Goal: Check status

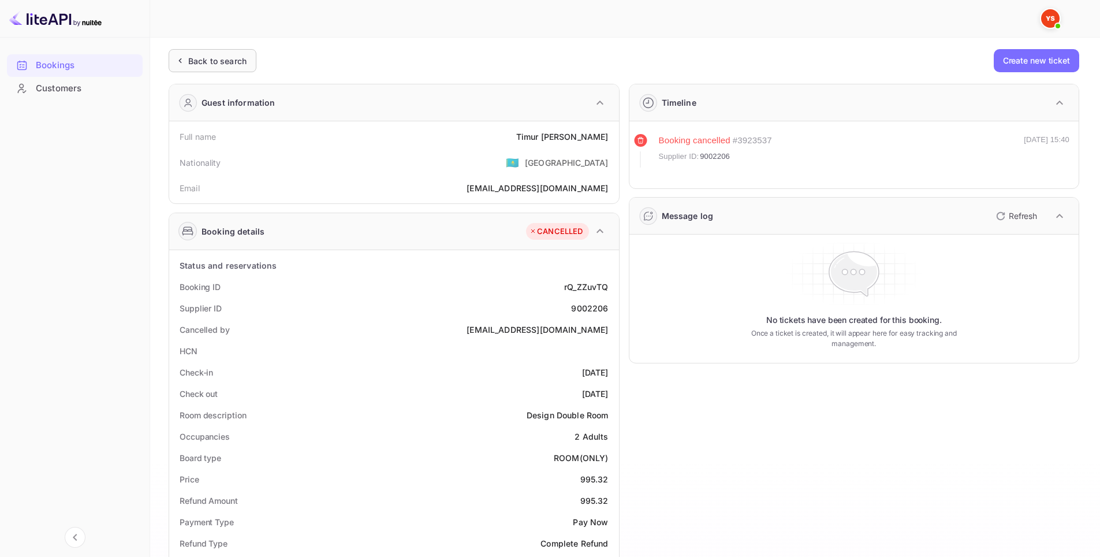
click at [218, 64] on div "Back to search" at bounding box center [217, 61] width 58 height 12
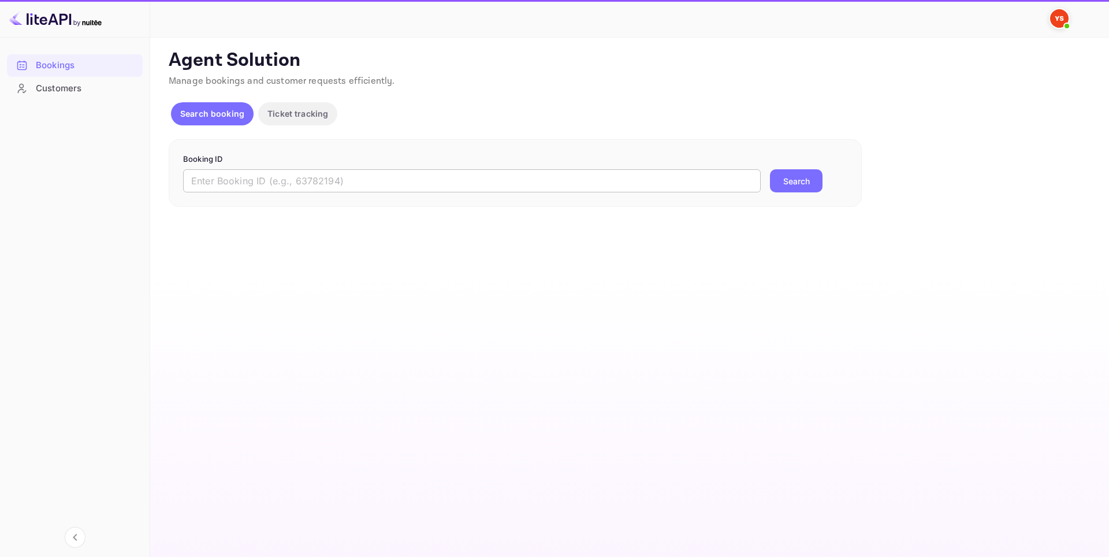
click at [444, 181] on input "text" at bounding box center [472, 180] width 578 height 23
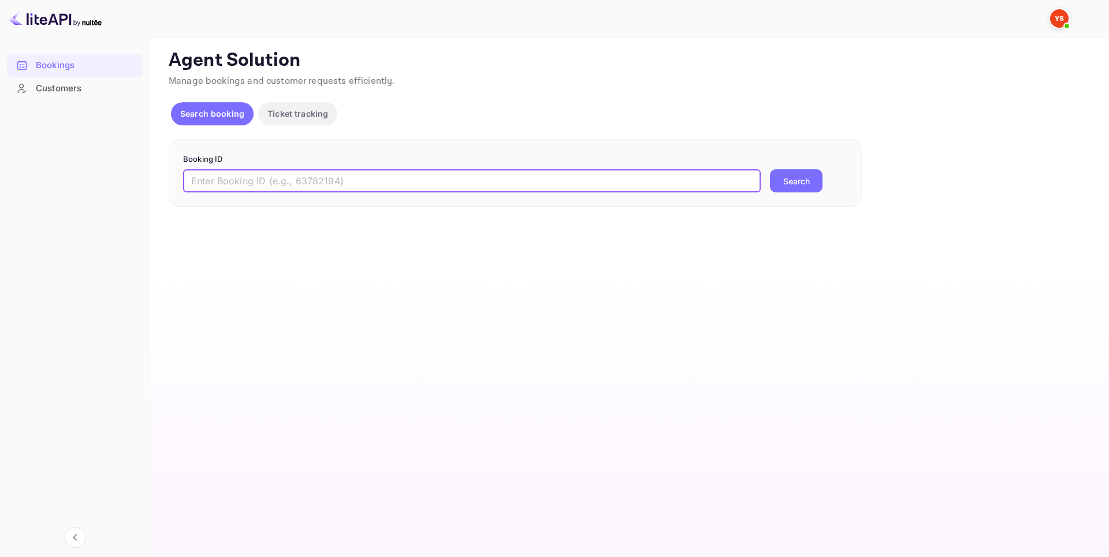
paste input "9716115"
type input "9716115"
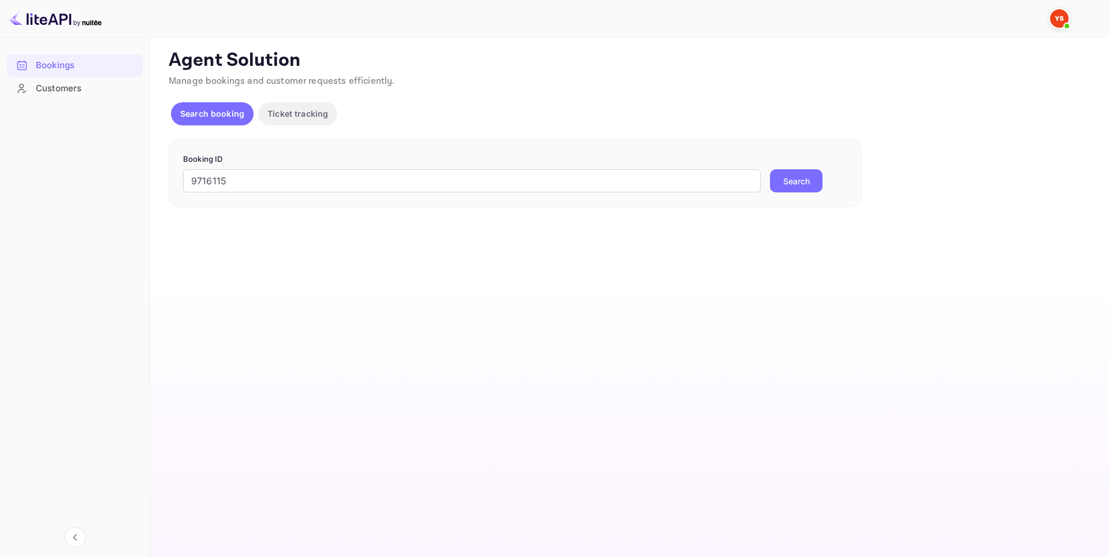
click at [815, 182] on button "Search" at bounding box center [796, 180] width 53 height 23
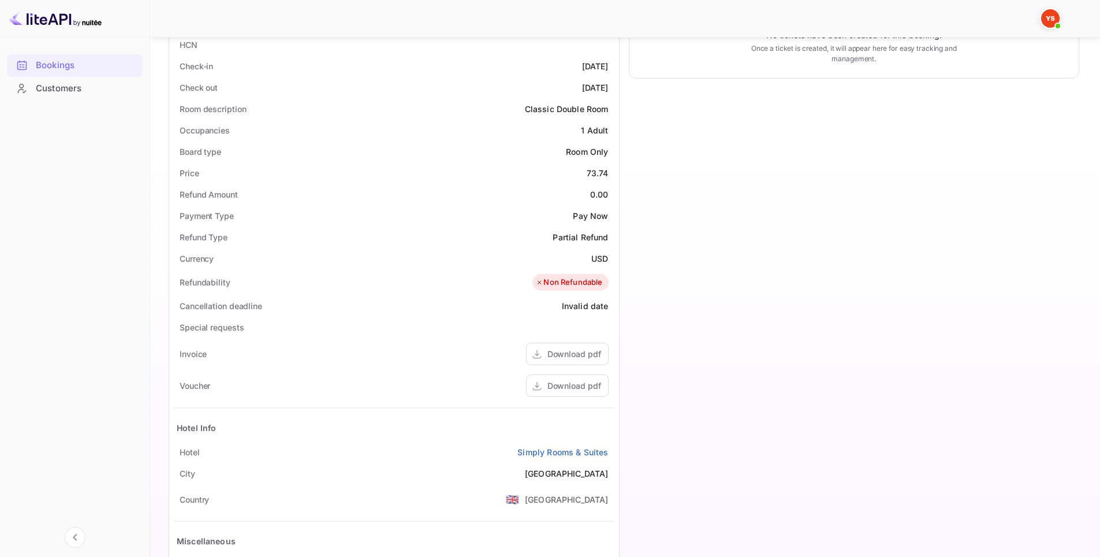
scroll to position [347, 0]
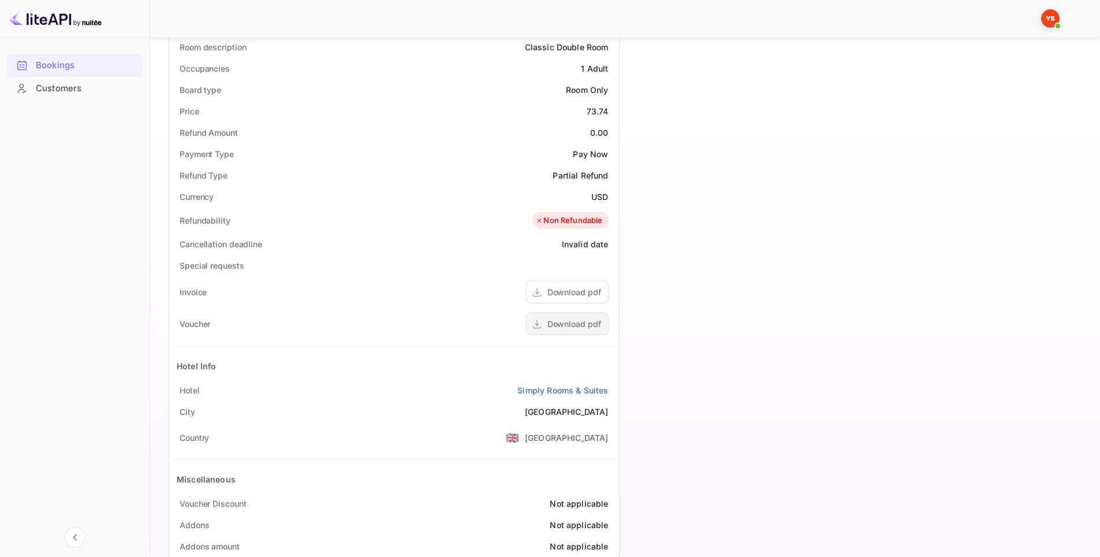
click at [555, 323] on div "Download pdf" at bounding box center [574, 324] width 54 height 12
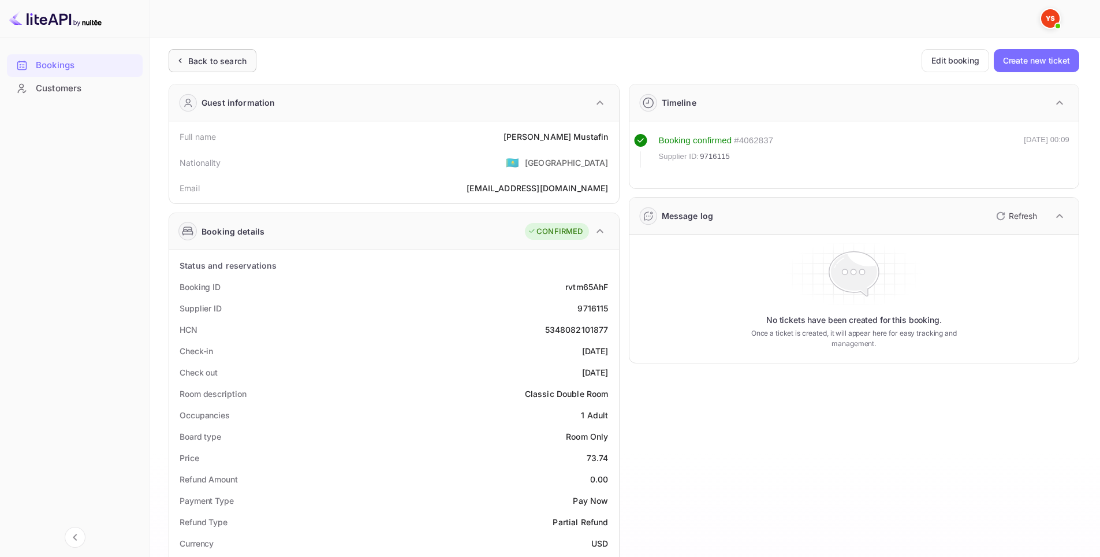
click at [228, 69] on div "Back to search" at bounding box center [213, 60] width 88 height 23
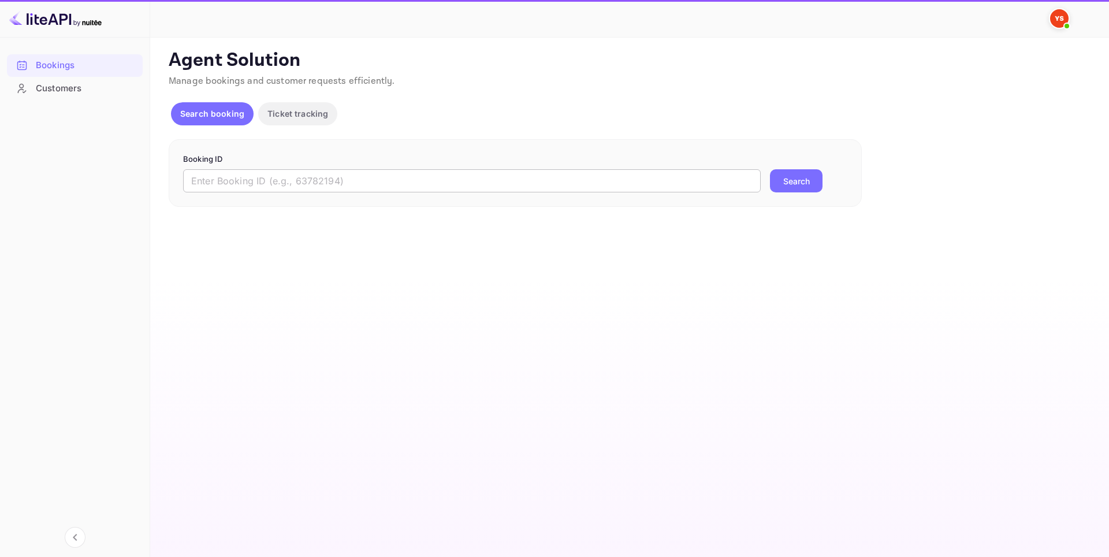
click at [275, 173] on input "text" at bounding box center [472, 180] width 578 height 23
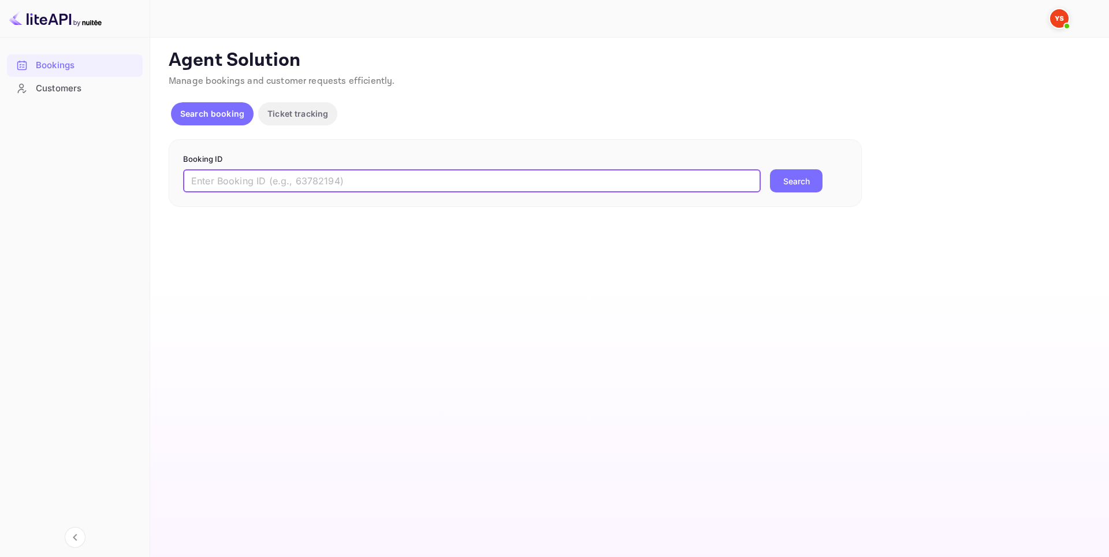
paste input "9716115"
type input "9716115"
click at [802, 175] on button "Search" at bounding box center [796, 180] width 53 height 23
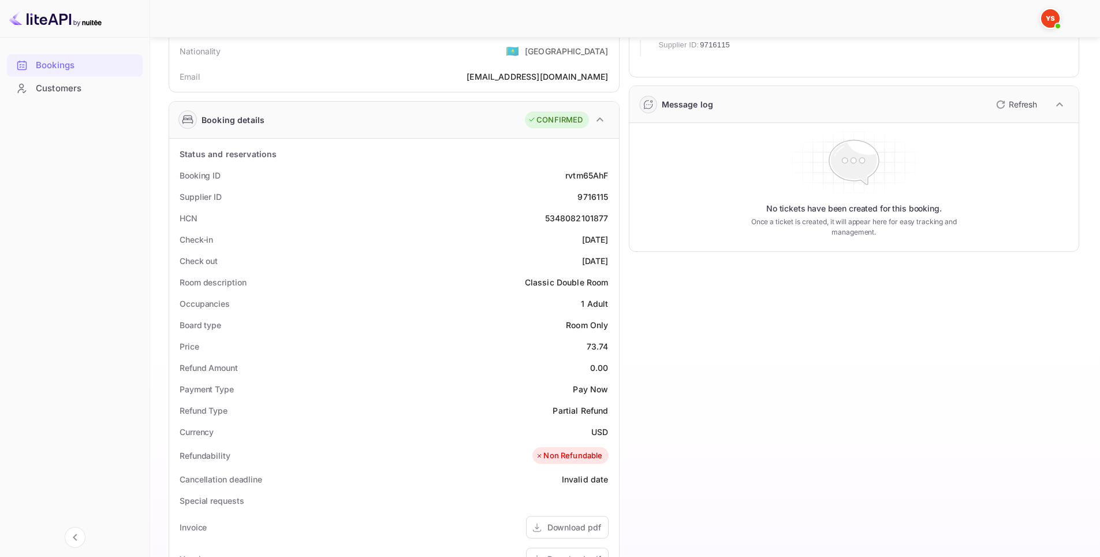
scroll to position [116, 0]
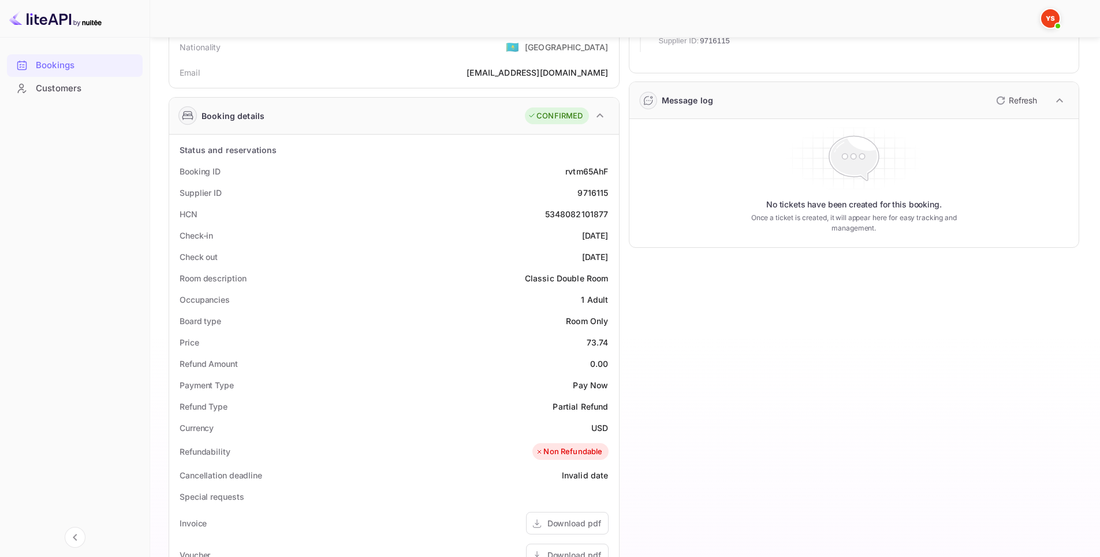
click at [478, 283] on div "Room description Classic Double Room" at bounding box center [394, 277] width 441 height 21
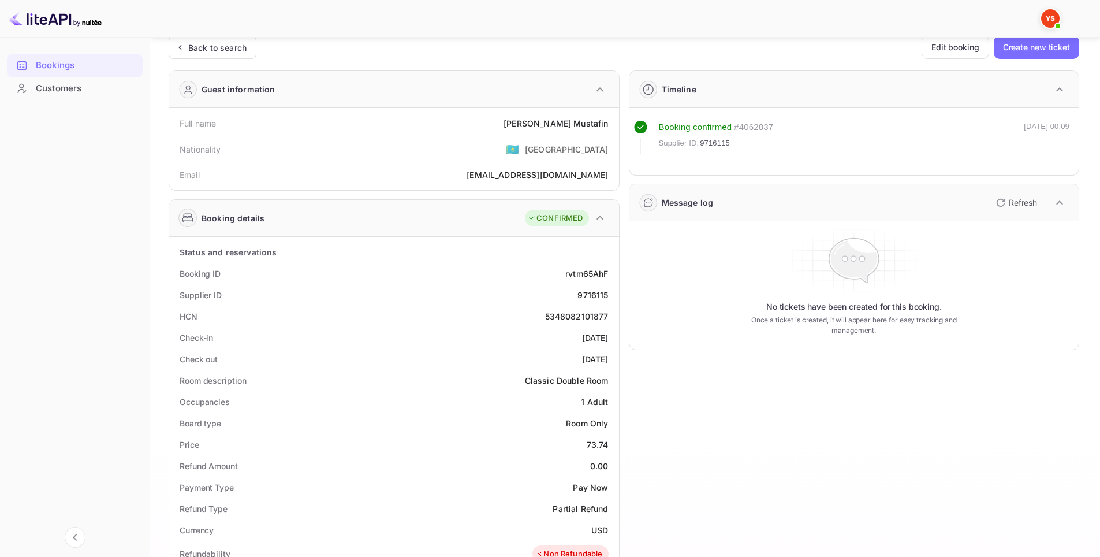
scroll to position [0, 0]
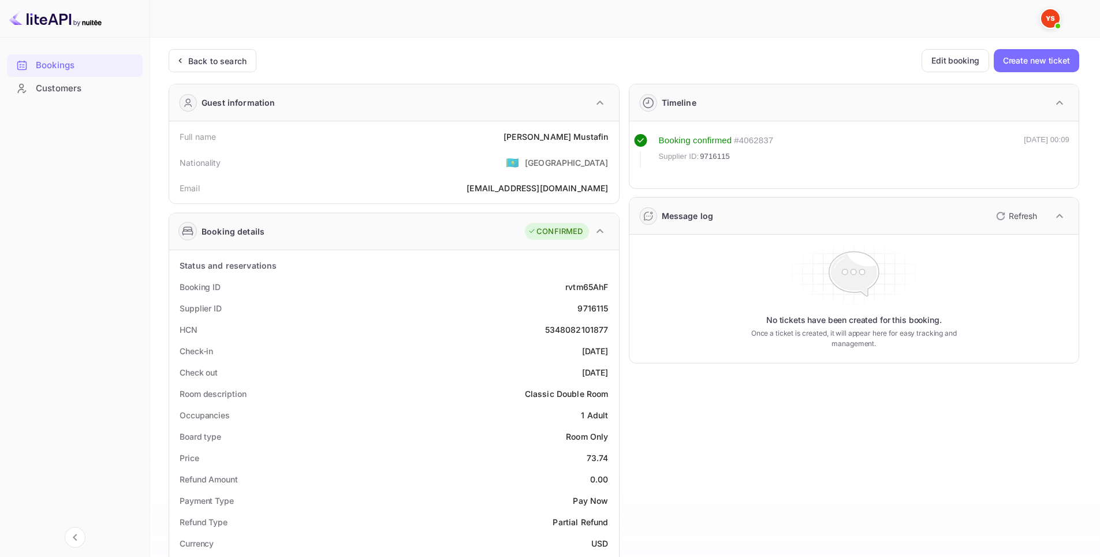
click at [504, 305] on div "Supplier ID 9716115" at bounding box center [394, 307] width 441 height 21
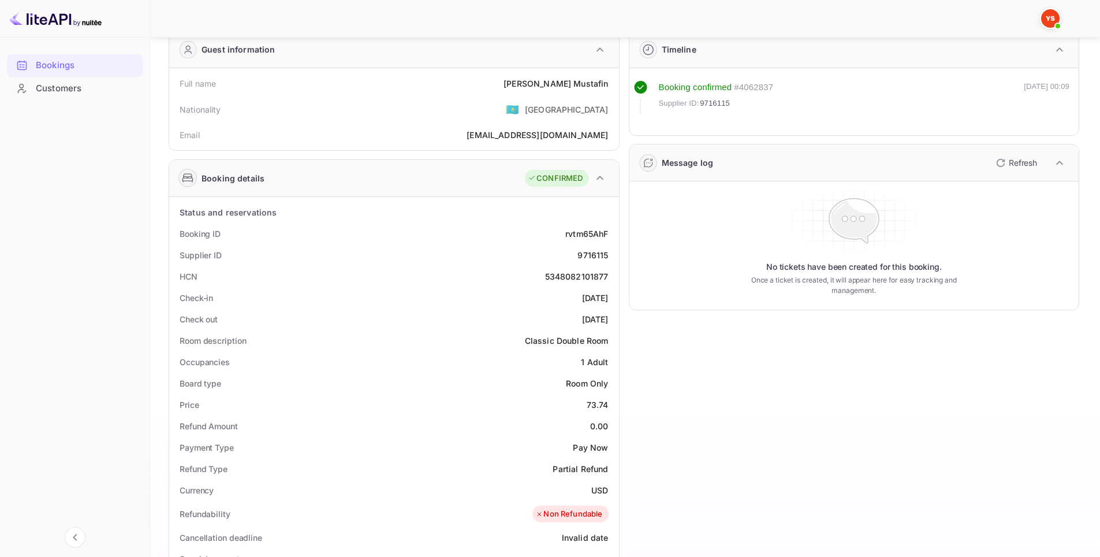
scroll to position [58, 0]
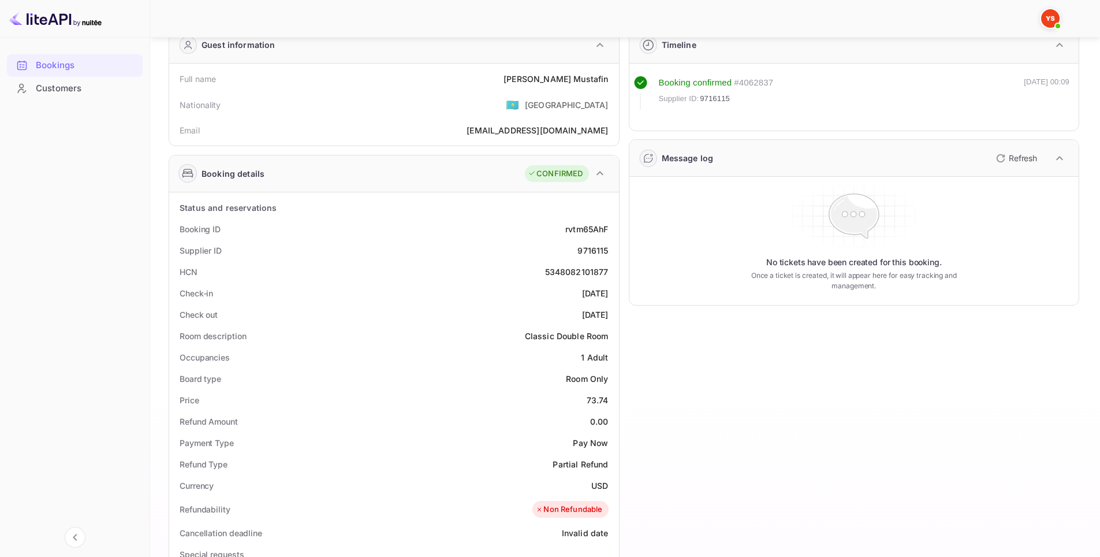
click at [504, 305] on div "Check out 2025-09-30" at bounding box center [394, 314] width 441 height 21
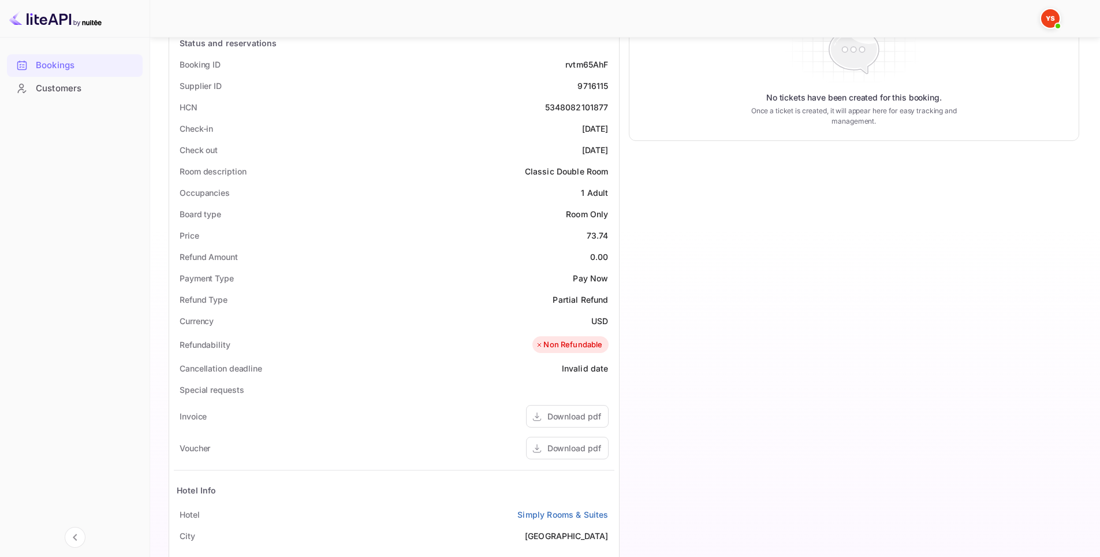
scroll to position [231, 0]
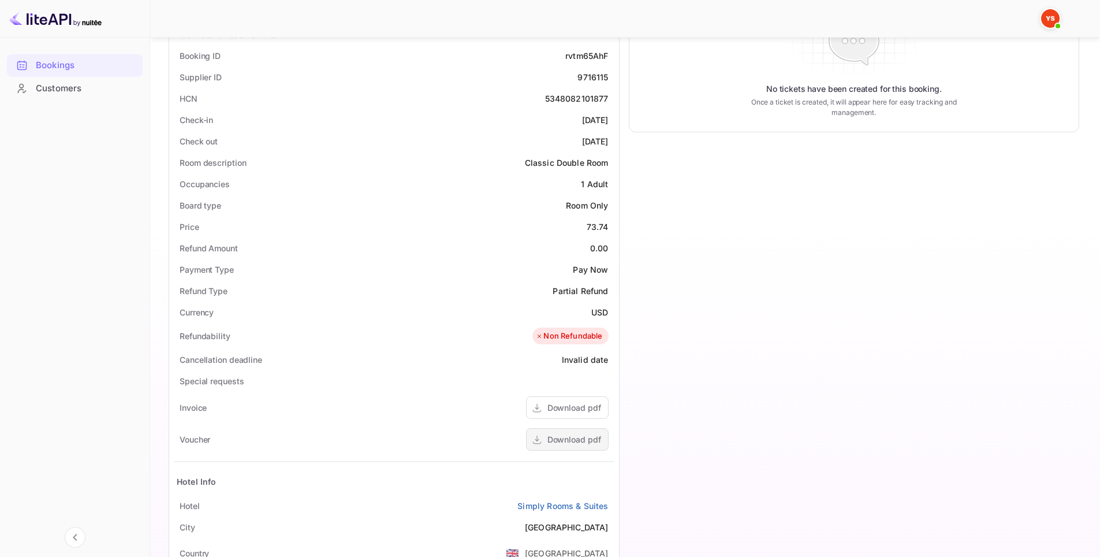
click at [572, 436] on div "Download pdf" at bounding box center [574, 439] width 54 height 12
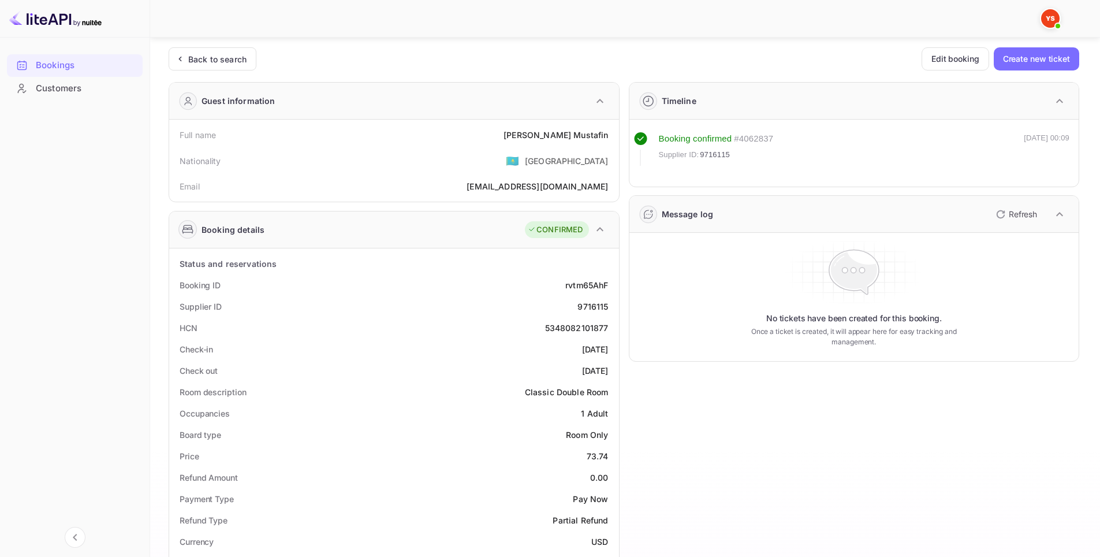
scroll to position [0, 0]
drag, startPoint x: 569, startPoint y: 334, endPoint x: 613, endPoint y: 332, distance: 43.9
click at [613, 332] on div "HCN 5348082101877" at bounding box center [394, 329] width 441 height 21
copy div "5348082101877"
click at [658, 420] on div "Timeline Booking confirmed # 4062837 Supplier ID: 9716115 30 Sep 2025 00:09 Mes…" at bounding box center [850, 496] width 460 height 842
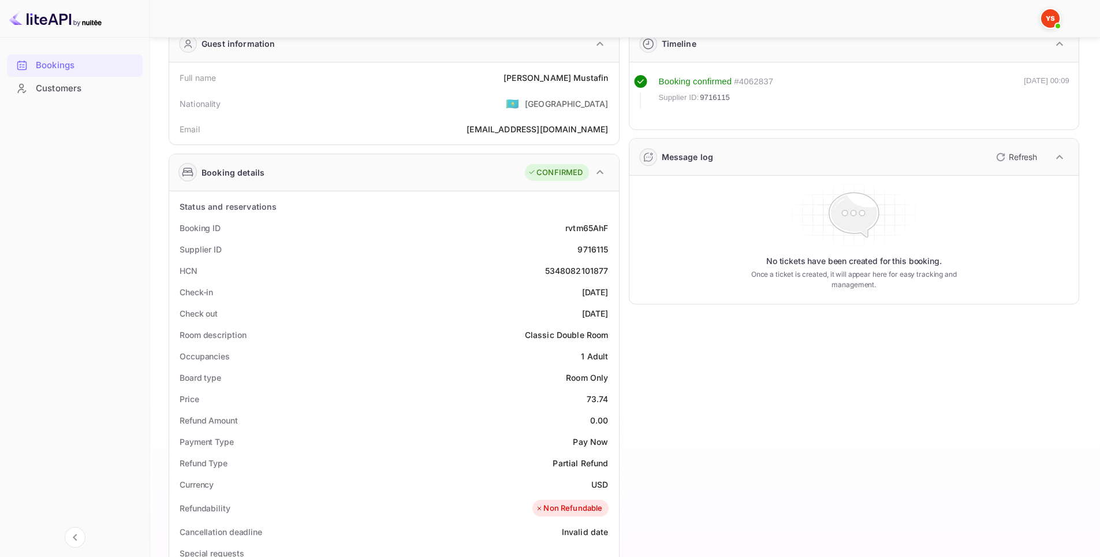
scroll to position [27, 0]
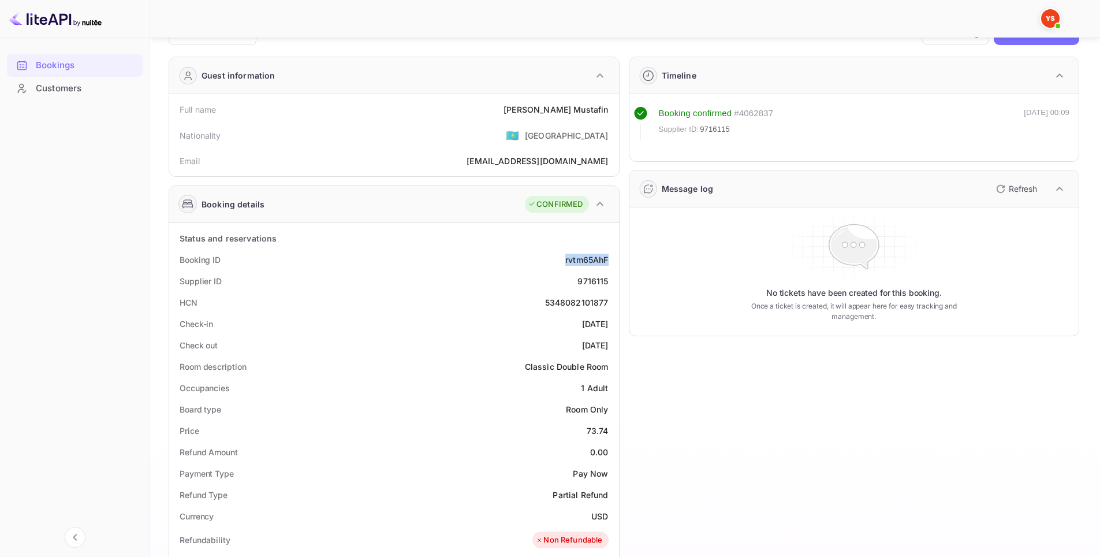
drag, startPoint x: 560, startPoint y: 260, endPoint x: 611, endPoint y: 254, distance: 51.2
click at [611, 254] on div "Booking ID rvtm65AhF" at bounding box center [394, 259] width 441 height 21
copy div "rvtm65AhF"
click at [690, 392] on div "Timeline Booking confirmed # 4062837 Supplier ID: 9716115 30 Sep 2025 00:09 Mes…" at bounding box center [850, 468] width 460 height 842
drag, startPoint x: 596, startPoint y: 113, endPoint x: 610, endPoint y: 112, distance: 14.4
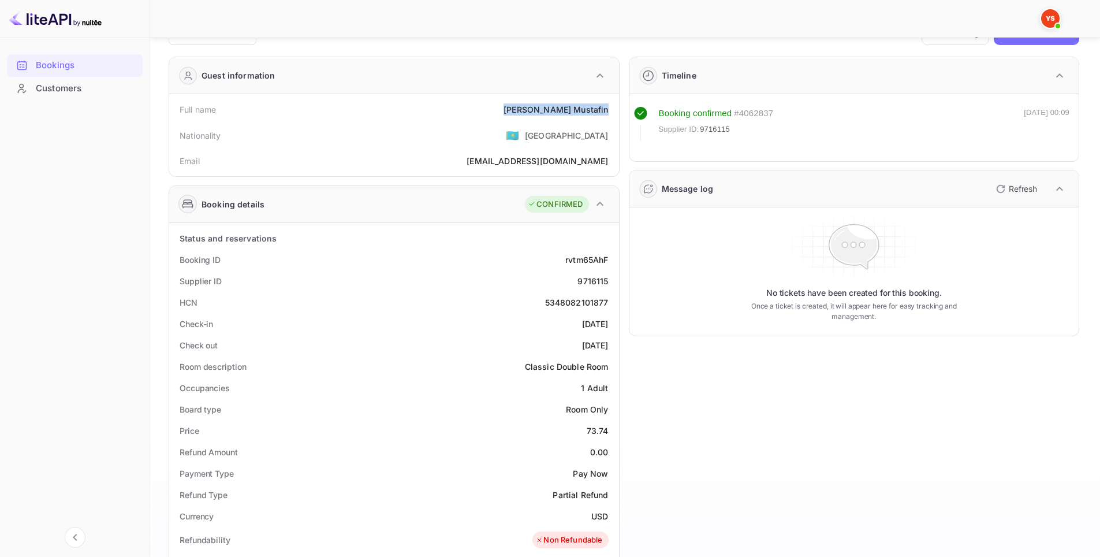
click at [610, 112] on div "Full name Kamil Mustafin" at bounding box center [394, 109] width 441 height 21
copy div "Kamil Mustafin"
drag, startPoint x: 556, startPoint y: 323, endPoint x: 613, endPoint y: 326, distance: 56.7
click at [613, 326] on div "Check-in 2025-09-29" at bounding box center [394, 323] width 441 height 21
copy div "[DATE]"
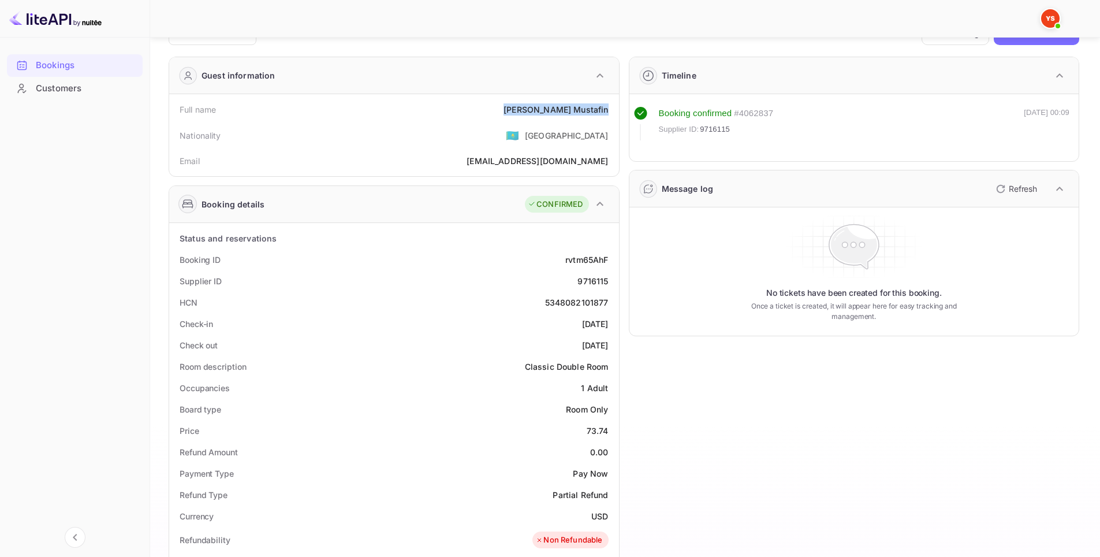
drag, startPoint x: 558, startPoint y: 342, endPoint x: 609, endPoint y: 342, distance: 50.2
click at [609, 342] on div "Check out 2025-09-30" at bounding box center [394, 344] width 441 height 21
copy div "[DATE]"
drag, startPoint x: 575, startPoint y: 304, endPoint x: 610, endPoint y: 303, distance: 35.2
click at [610, 303] on div "HCN 5348082101877" at bounding box center [394, 302] width 441 height 21
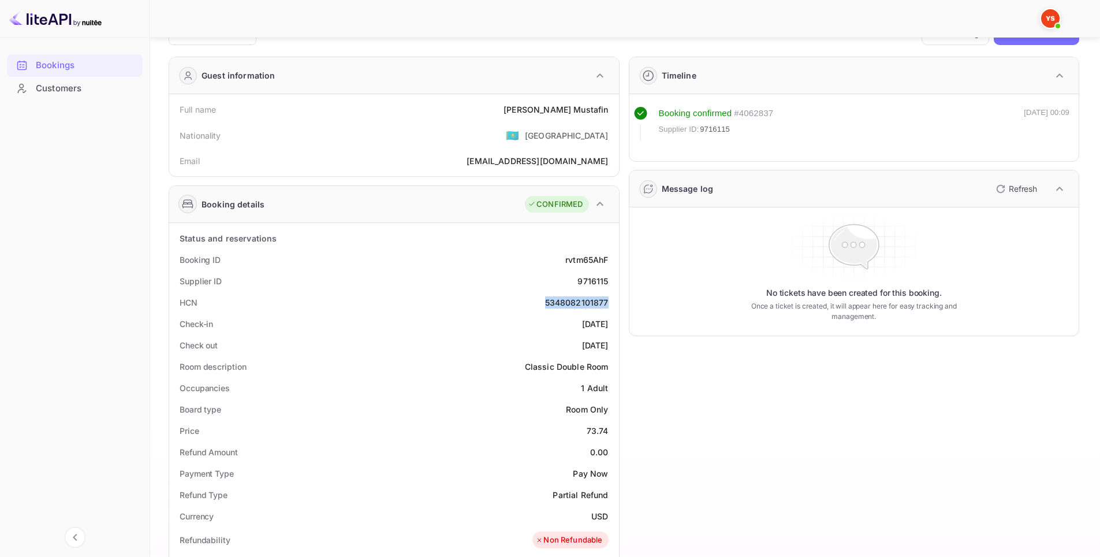
copy div "5348082101877"
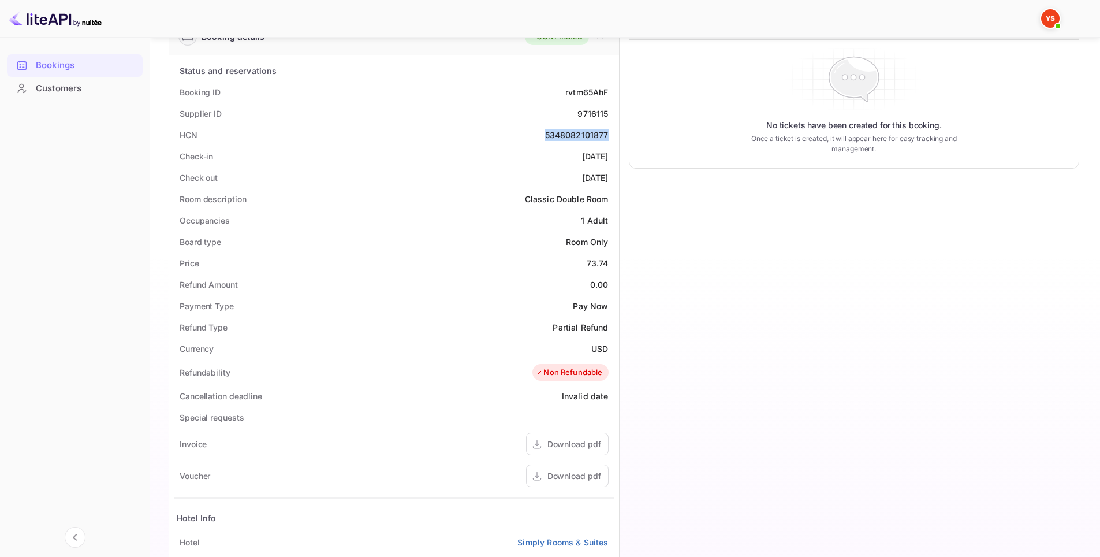
scroll to position [200, 0]
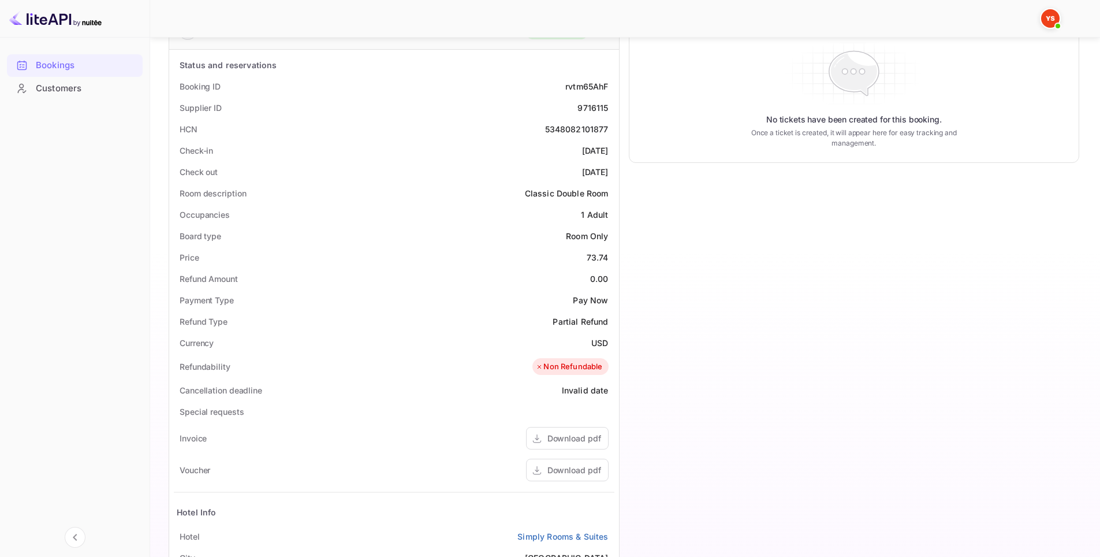
click at [470, 262] on div "Price 73.74" at bounding box center [394, 257] width 441 height 21
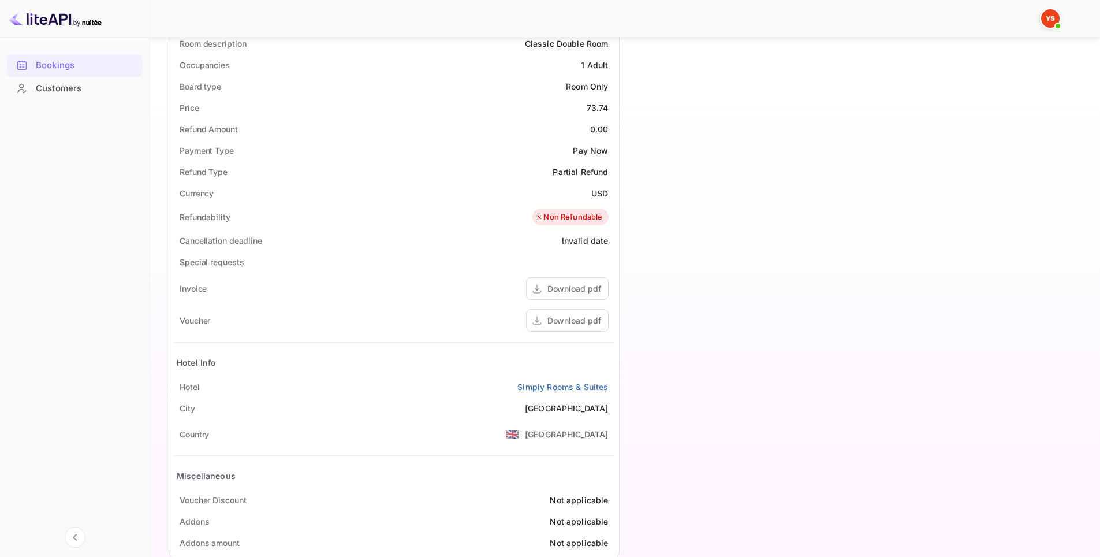
scroll to position [374, 0]
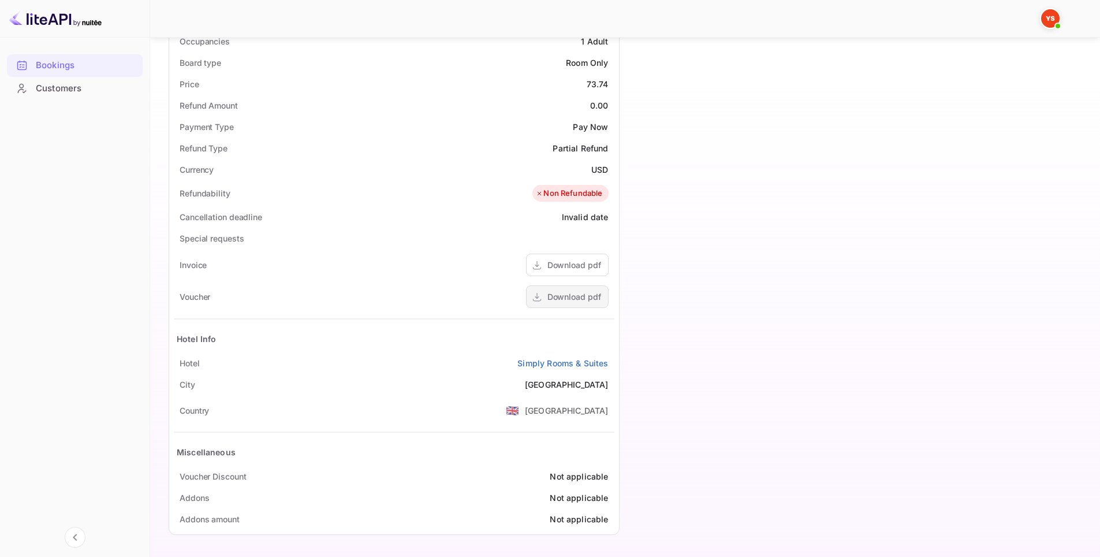
click at [578, 292] on div "Download pdf" at bounding box center [574, 296] width 54 height 12
